Goal: Complete application form

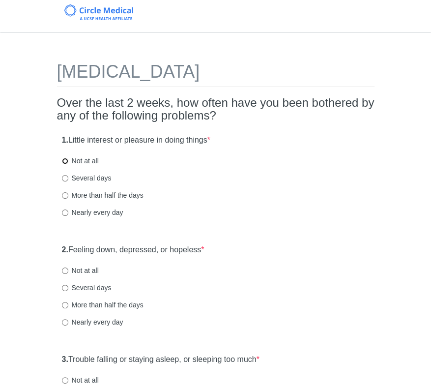
click at [65, 159] on input "Not at all" at bounding box center [65, 161] width 6 height 6
radio input "true"
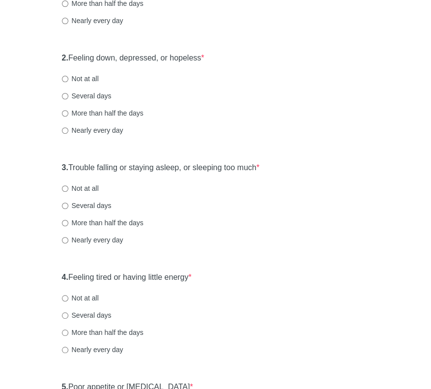
scroll to position [197, 0]
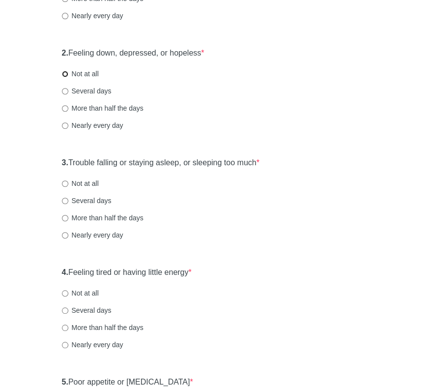
click at [66, 73] on input "Not at all" at bounding box center [65, 74] width 6 height 6
radio input "true"
click at [65, 182] on input "Not at all" at bounding box center [65, 183] width 6 height 6
radio input "true"
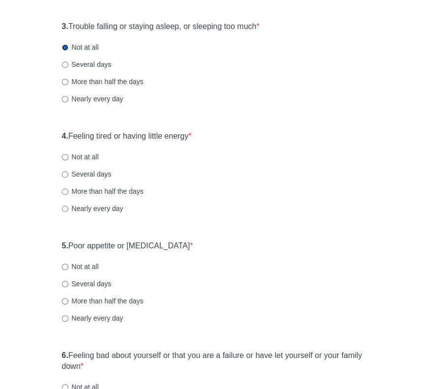
scroll to position [344, 0]
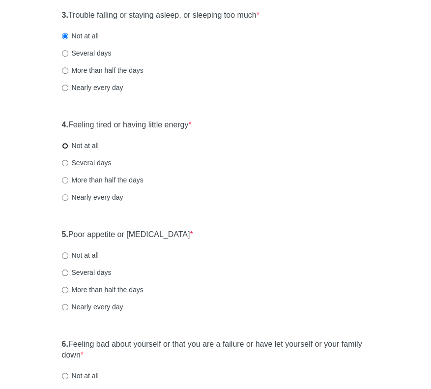
click at [65, 145] on input "Not at all" at bounding box center [65, 146] width 6 height 6
radio input "true"
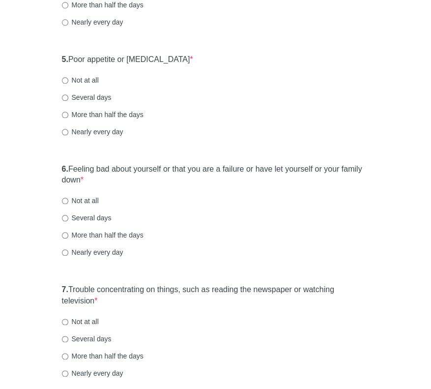
scroll to position [541, 0]
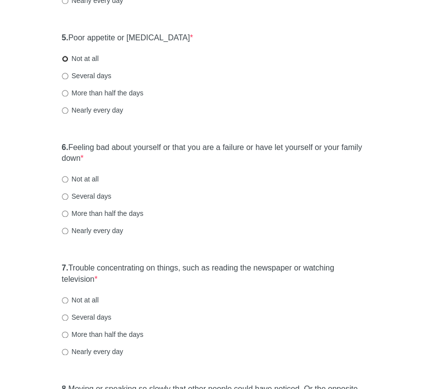
click at [65, 58] on input "Not at all" at bounding box center [65, 59] width 6 height 6
radio input "true"
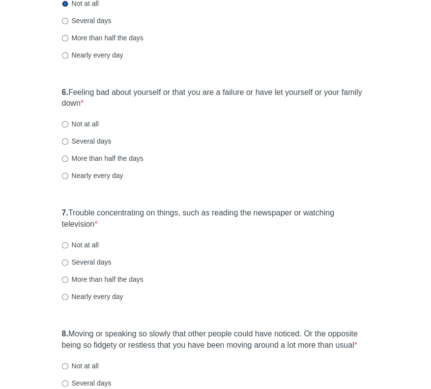
scroll to position [688, 0]
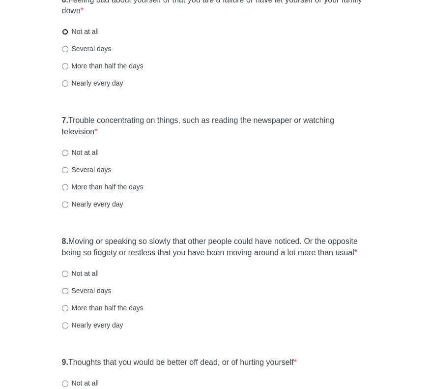
click at [65, 33] on input "Not at all" at bounding box center [65, 32] width 6 height 6
radio input "true"
click at [63, 152] on input "Not at all" at bounding box center [65, 152] width 6 height 6
radio input "true"
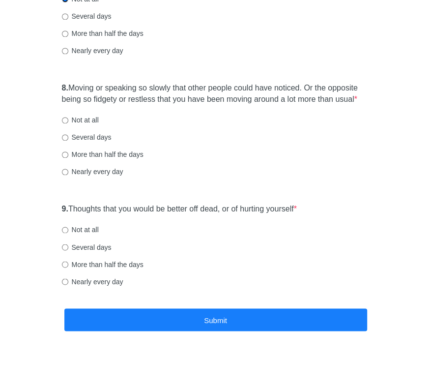
scroll to position [843, 0]
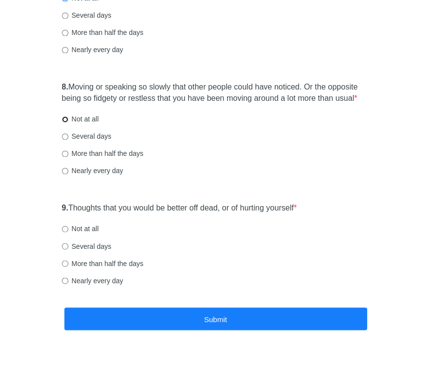
click at [63, 119] on input "Not at all" at bounding box center [65, 119] width 6 height 6
radio input "true"
click at [67, 228] on input "Not at all" at bounding box center [65, 229] width 6 height 6
radio input "true"
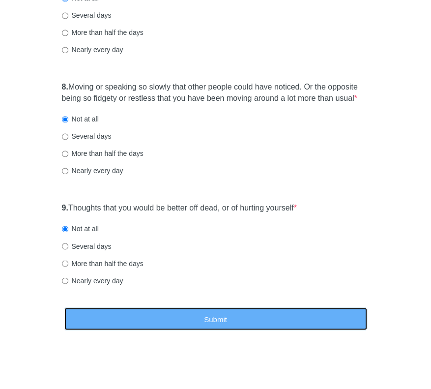
click at [202, 316] on button "Submit" at bounding box center [215, 318] width 303 height 23
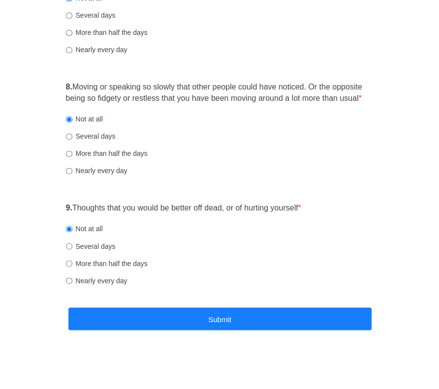
scroll to position [0, 0]
